Goal: Task Accomplishment & Management: Manage account settings

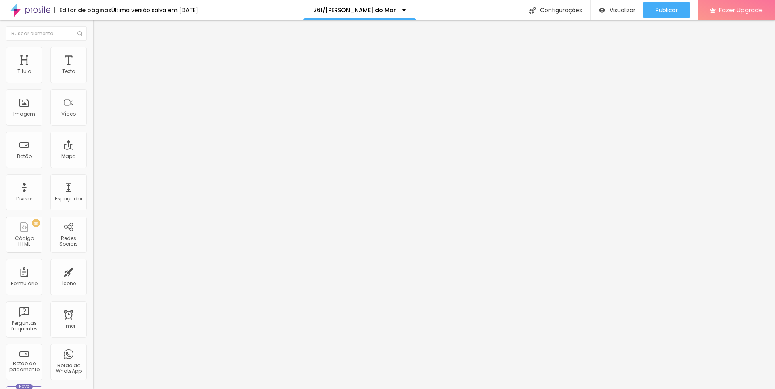
click at [93, 86] on span "Editar perguntas" at bounding box center [116, 82] width 46 height 7
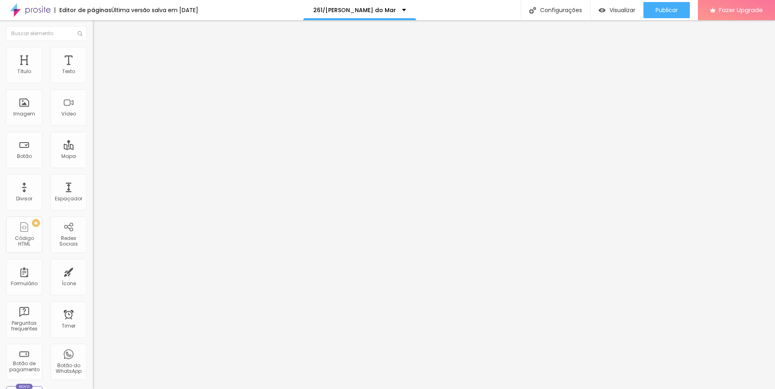
drag, startPoint x: 307, startPoint y: 211, endPoint x: 224, endPoint y: 208, distance: 82.8
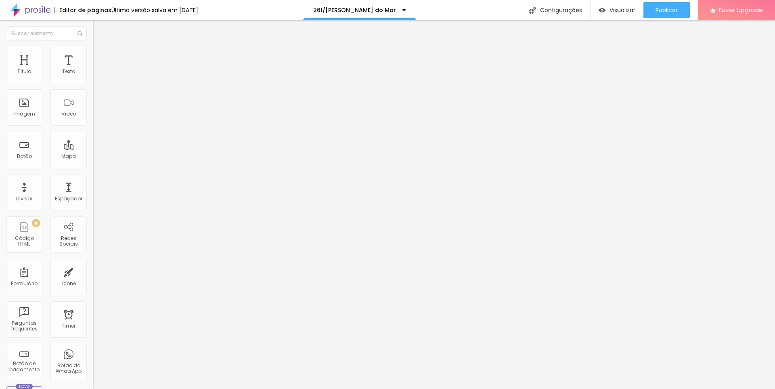
drag, startPoint x: 512, startPoint y: 209, endPoint x: 520, endPoint y: 219, distance: 12.9
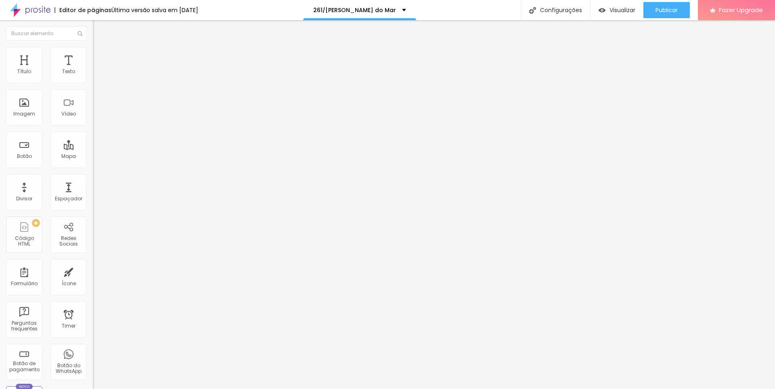
scroll to position [10, 0]
drag, startPoint x: 388, startPoint y: 283, endPoint x: 289, endPoint y: 267, distance: 99.8
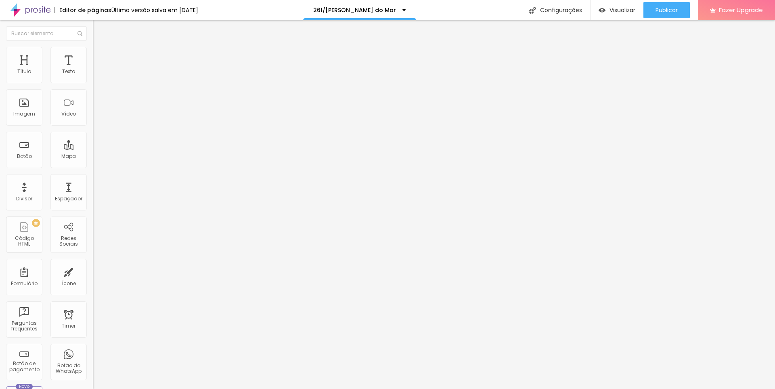
drag, startPoint x: 353, startPoint y: 264, endPoint x: 287, endPoint y: 263, distance: 66.2
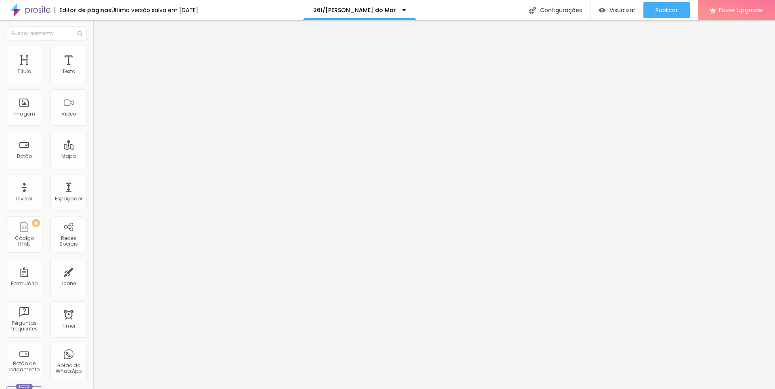
drag, startPoint x: 380, startPoint y: 252, endPoint x: 290, endPoint y: 250, distance: 90.5
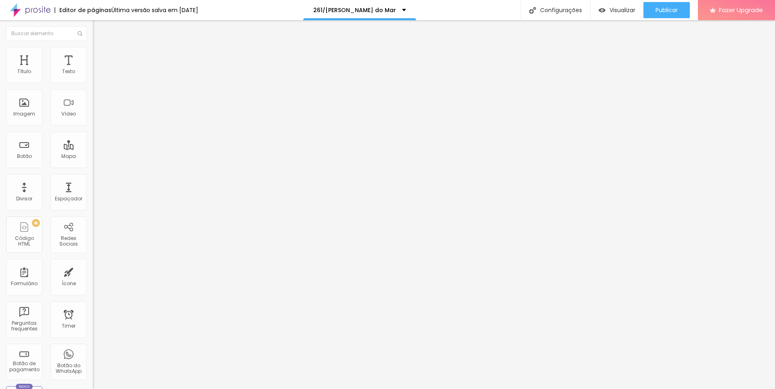
drag, startPoint x: 296, startPoint y: 261, endPoint x: 285, endPoint y: 264, distance: 11.4
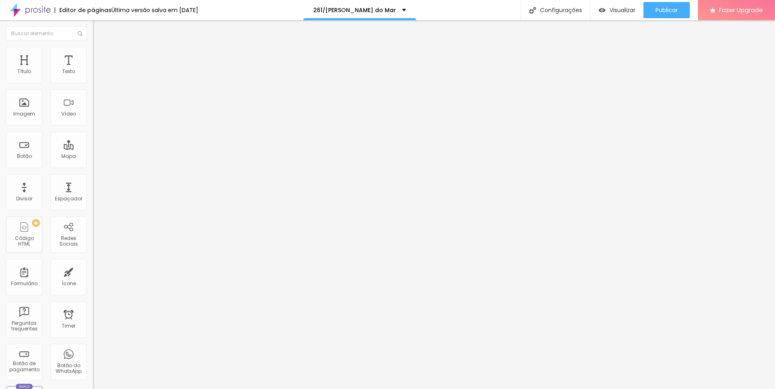
drag, startPoint x: 346, startPoint y: 236, endPoint x: 288, endPoint y: 235, distance: 58.1
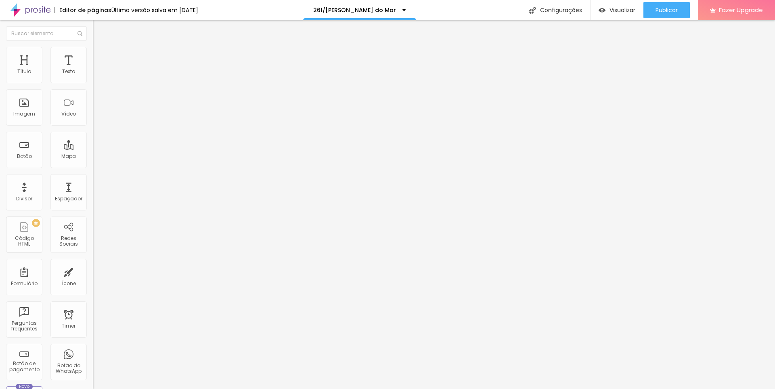
scroll to position [510, 0]
drag, startPoint x: 426, startPoint y: 244, endPoint x: 585, endPoint y: 275, distance: 162.1
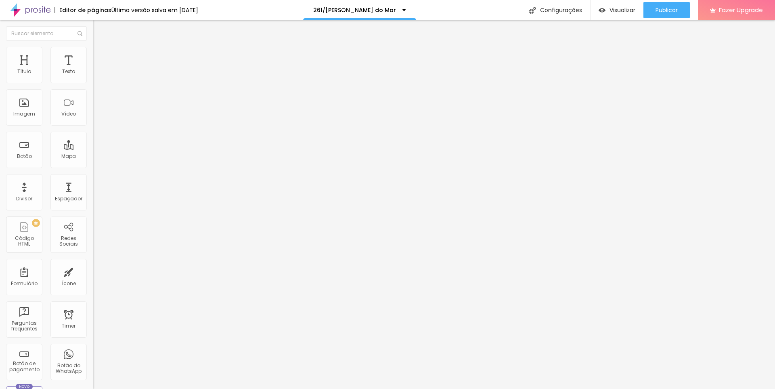
scroll to position [487, 0]
click at [93, 86] on span "Editar perguntas" at bounding box center [116, 82] width 46 height 7
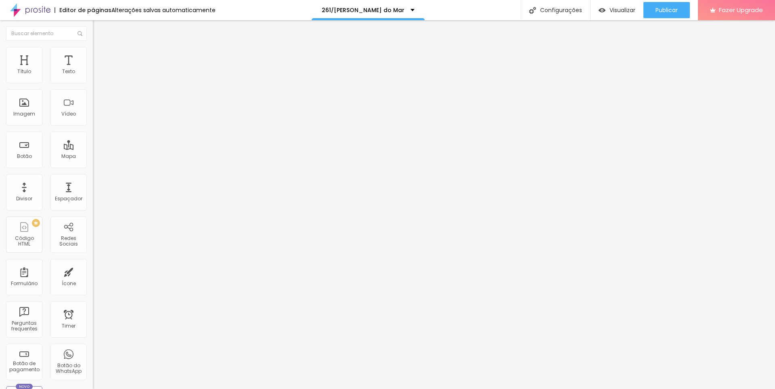
click at [93, 86] on span "Editar perguntas" at bounding box center [116, 82] width 46 height 7
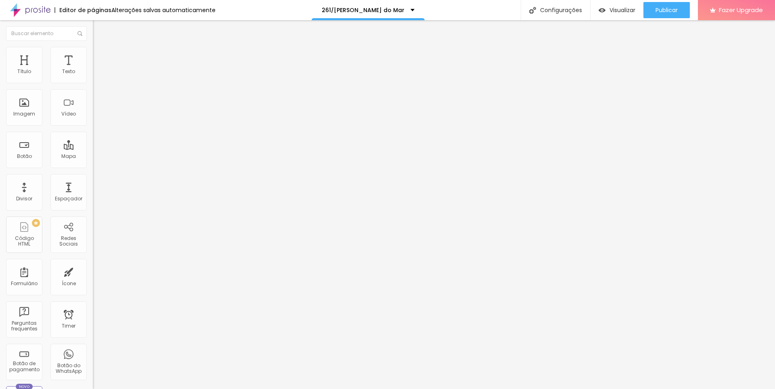
click at [93, 86] on span "Editar perguntas" at bounding box center [116, 82] width 46 height 7
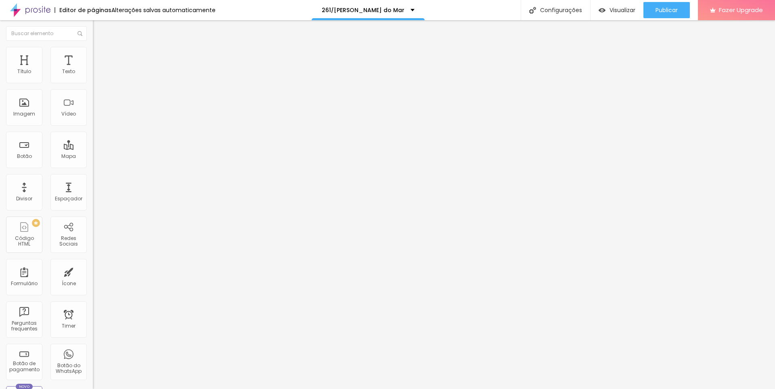
click at [93, 86] on span "Editar perguntas" at bounding box center [116, 82] width 46 height 7
drag, startPoint x: 359, startPoint y: 136, endPoint x: 275, endPoint y: 133, distance: 83.6
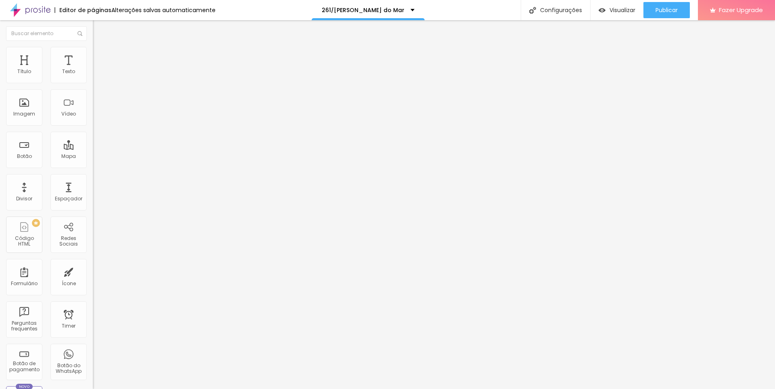
click at [93, 86] on span "Editar perguntas" at bounding box center [116, 82] width 46 height 7
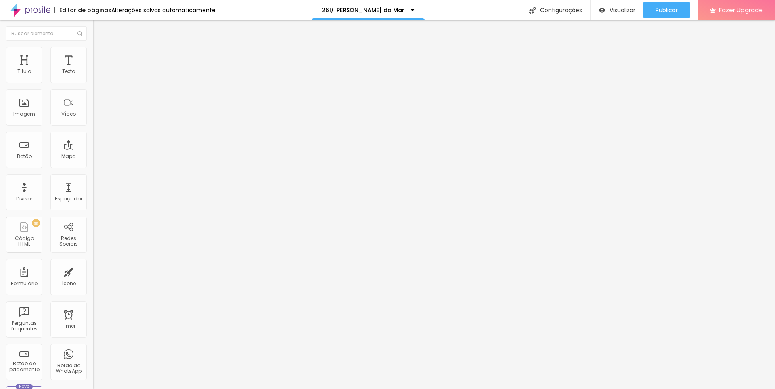
click at [93, 86] on span "Editar perguntas" at bounding box center [116, 82] width 46 height 7
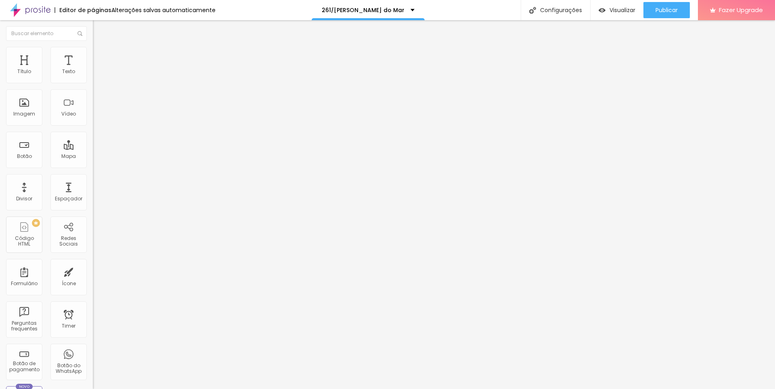
click at [676, 2] on div "Publicar" at bounding box center [667, 10] width 22 height 16
click at [620, 10] on span "Visualizar" at bounding box center [623, 10] width 26 height 6
